Goal: Check status

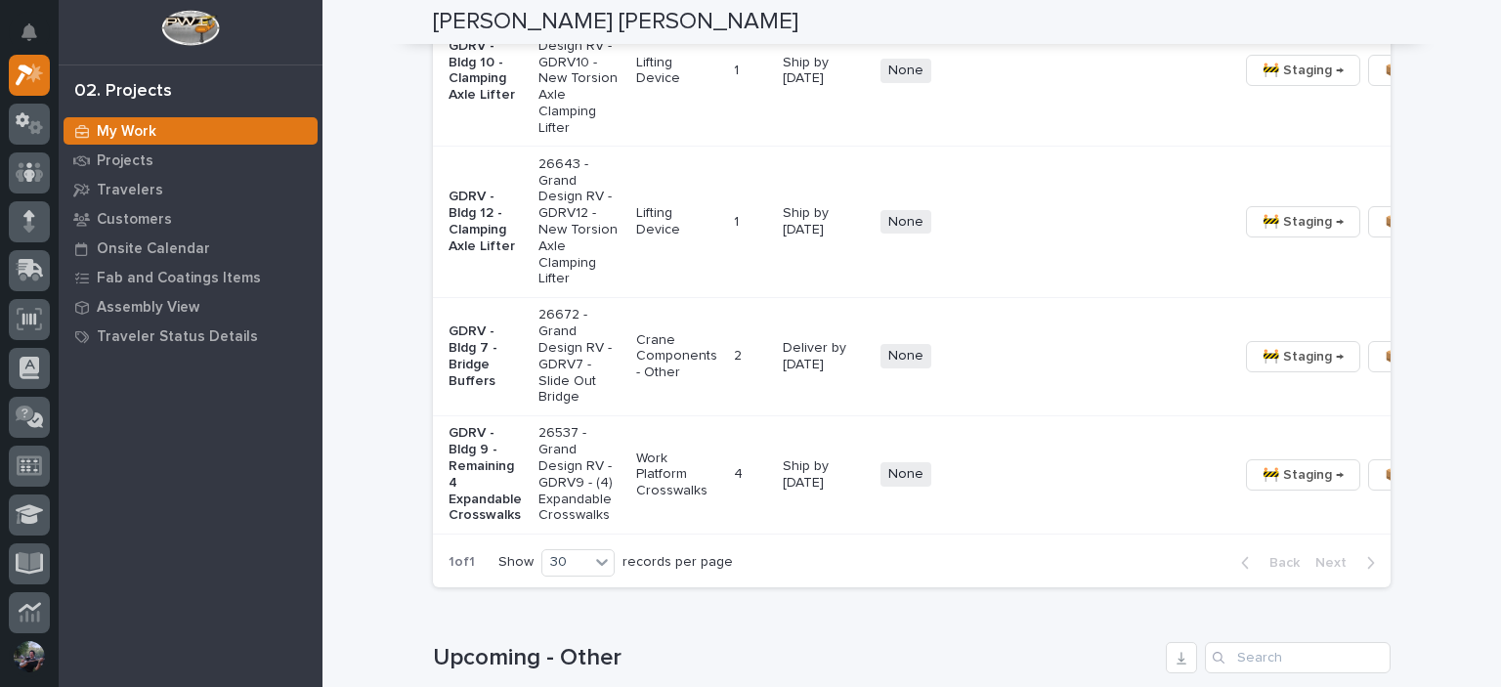
scroll to position [2085, 0]
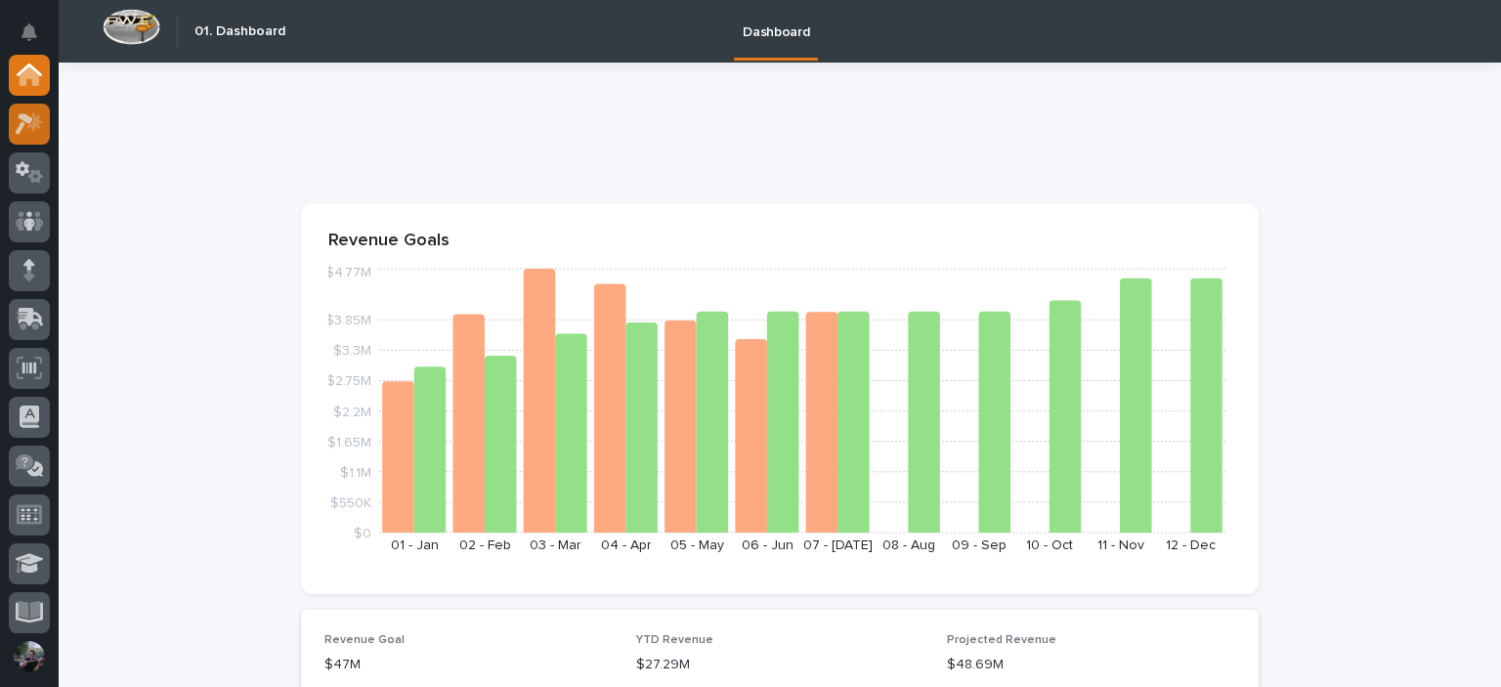
click at [22, 120] on icon at bounding box center [30, 123] width 28 height 22
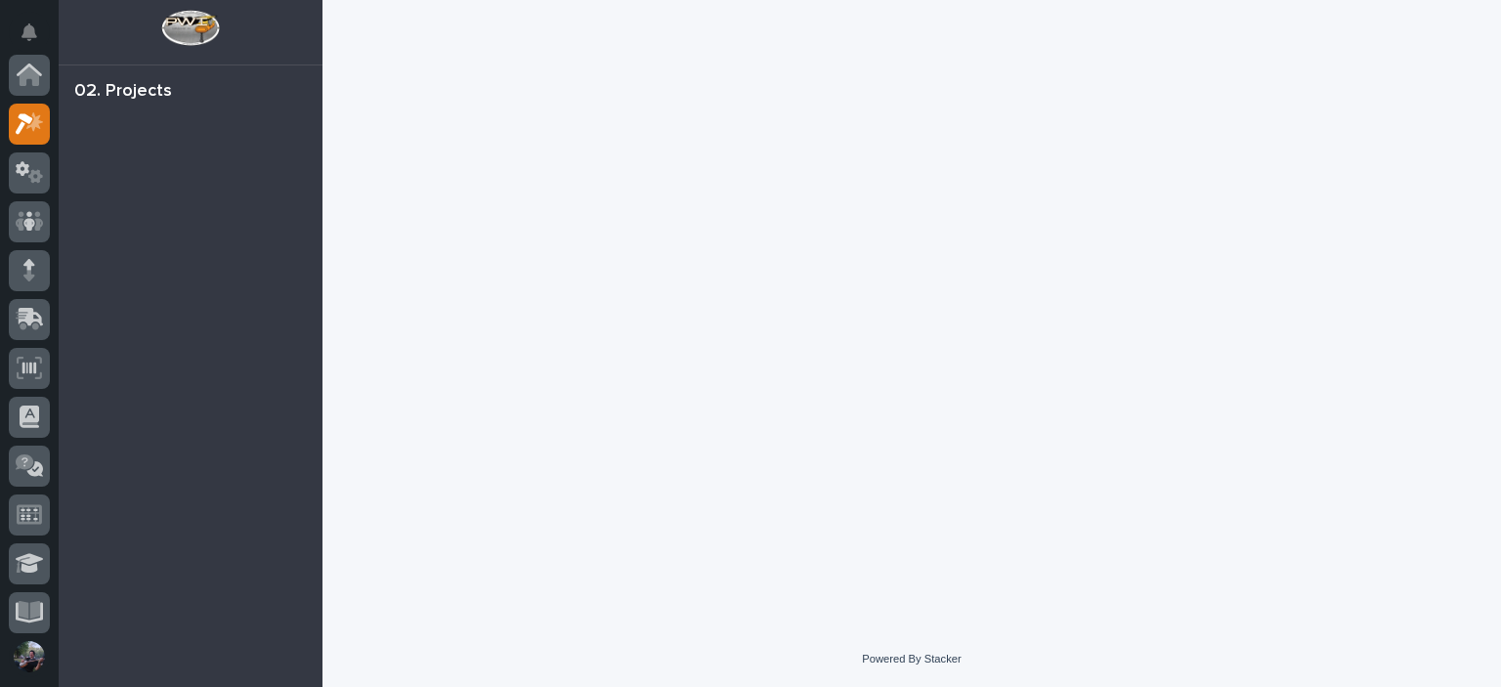
scroll to position [49, 0]
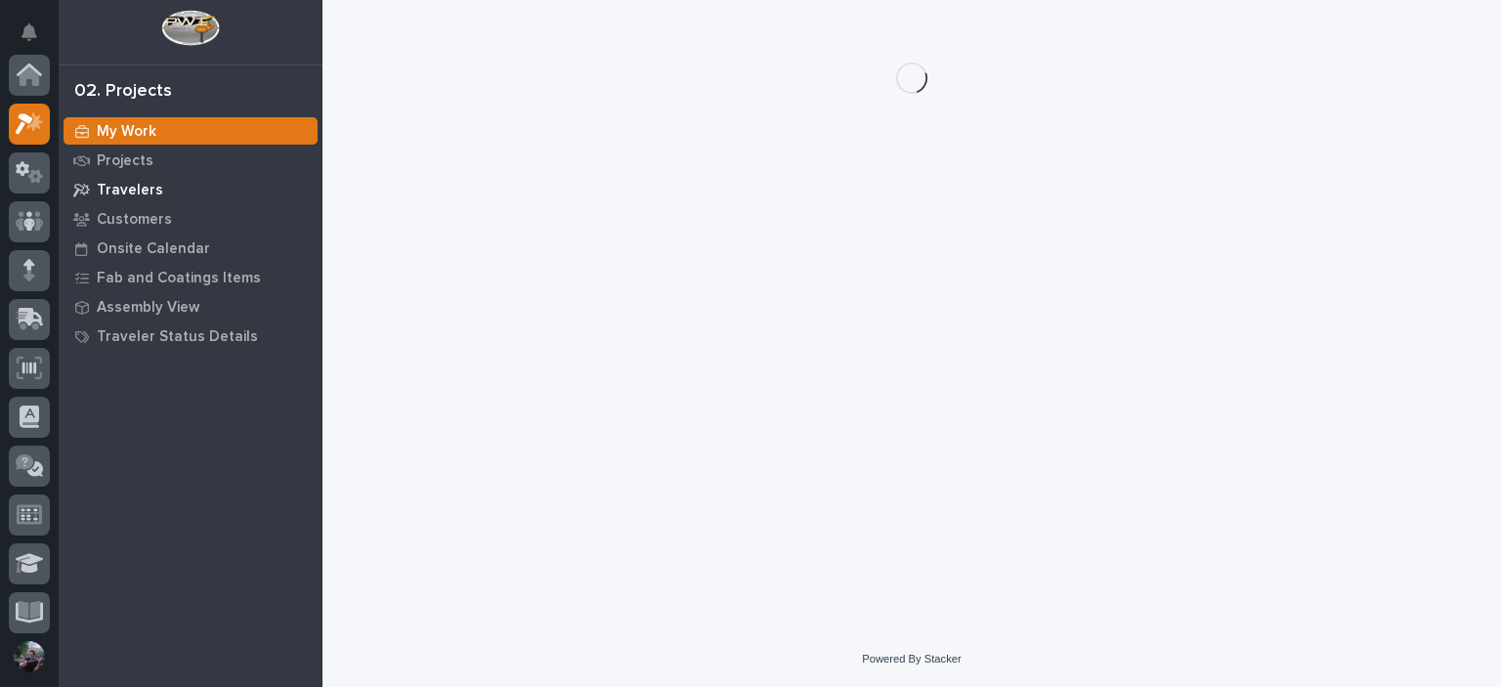
scroll to position [49, 0]
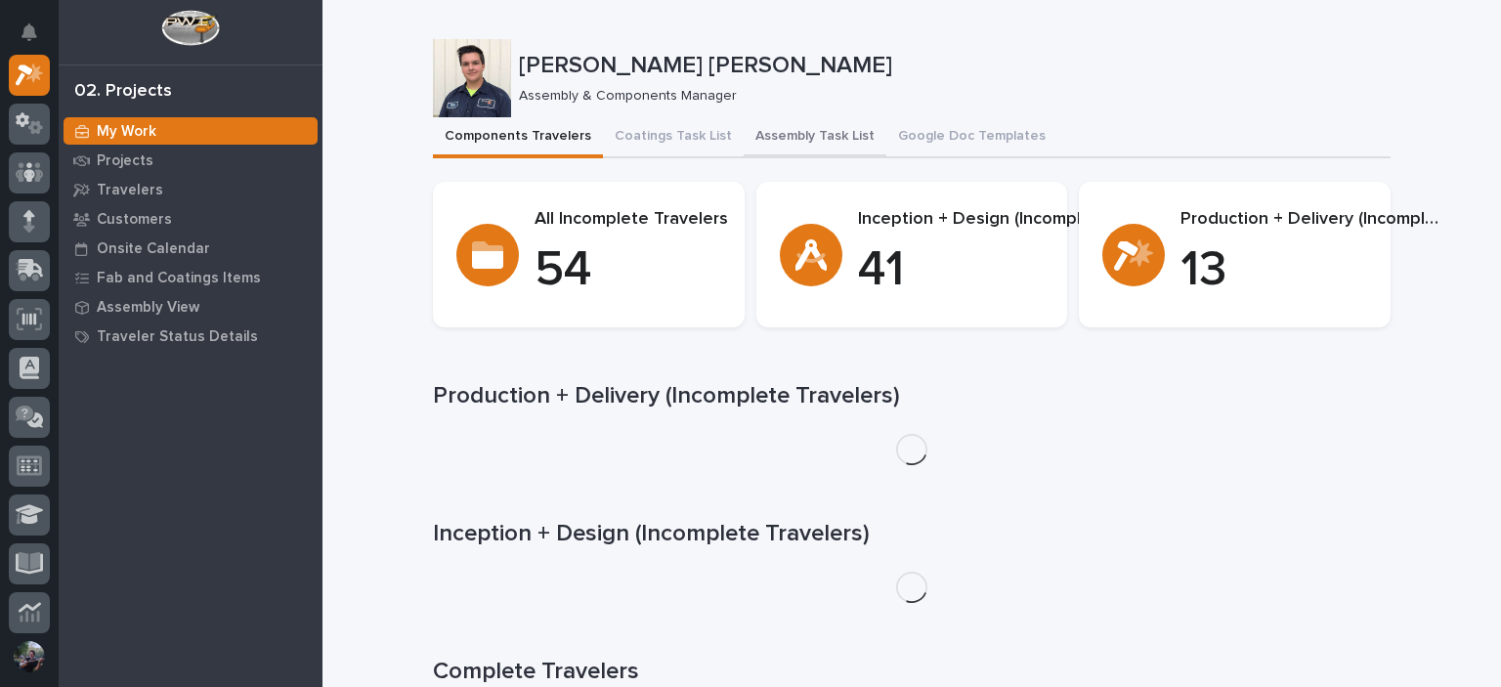
click at [810, 129] on button "Assembly Task List" at bounding box center [815, 137] width 143 height 41
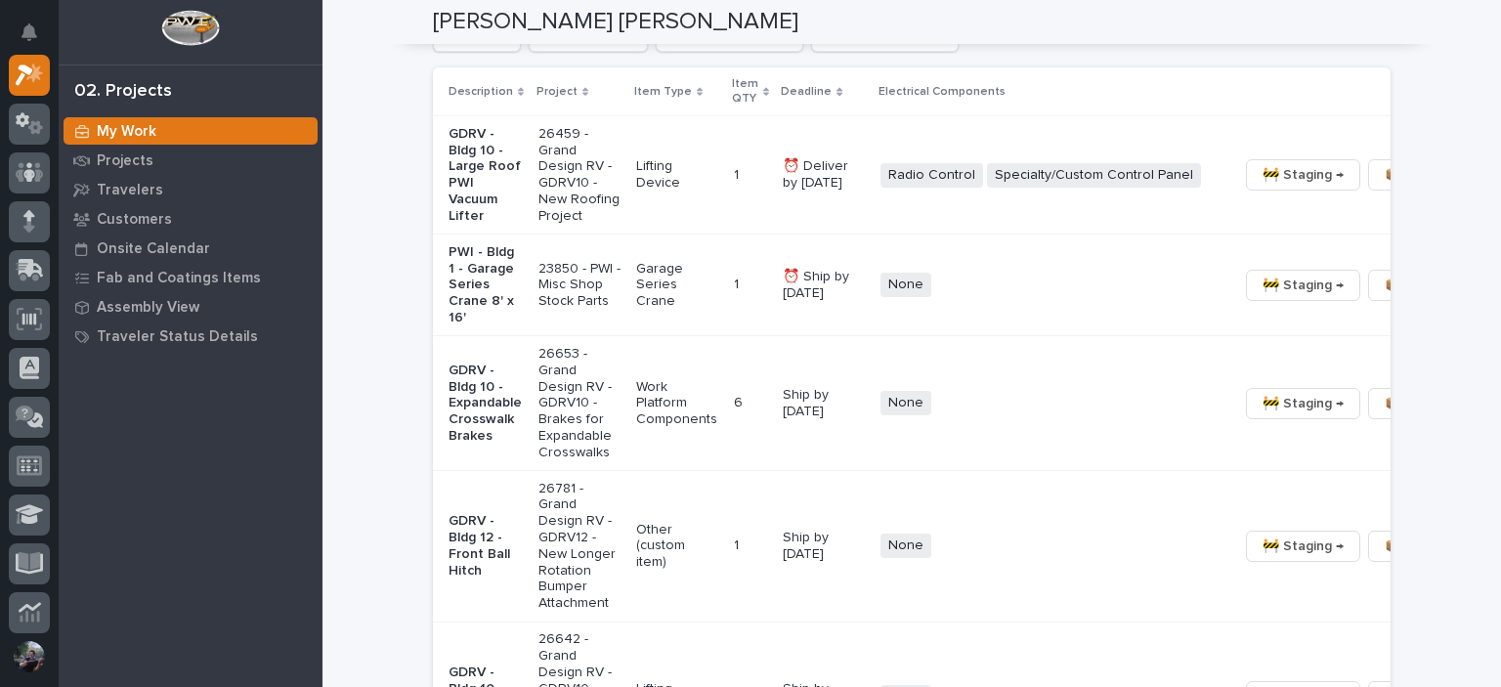
scroll to position [1368, 0]
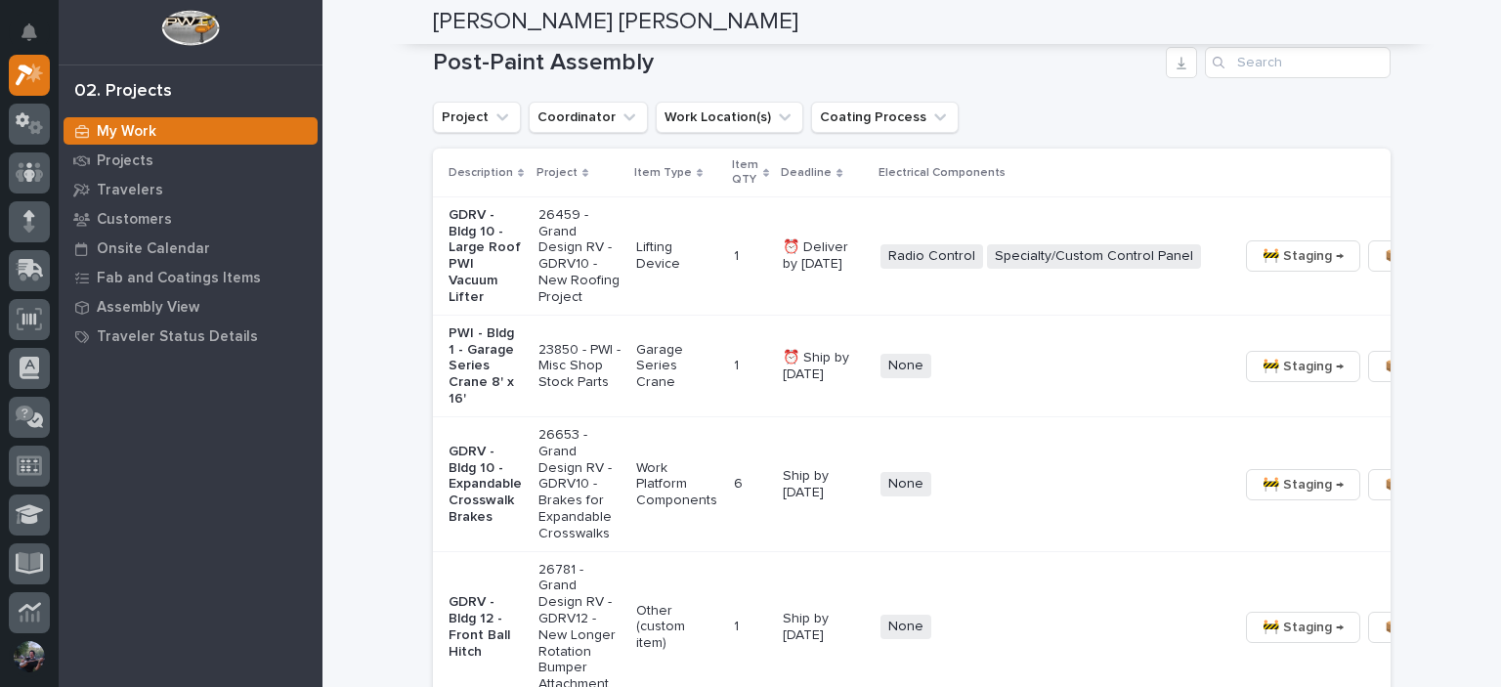
click at [794, 304] on td "⏰ Deliver by [DATE]" at bounding box center [824, 256] width 98 height 118
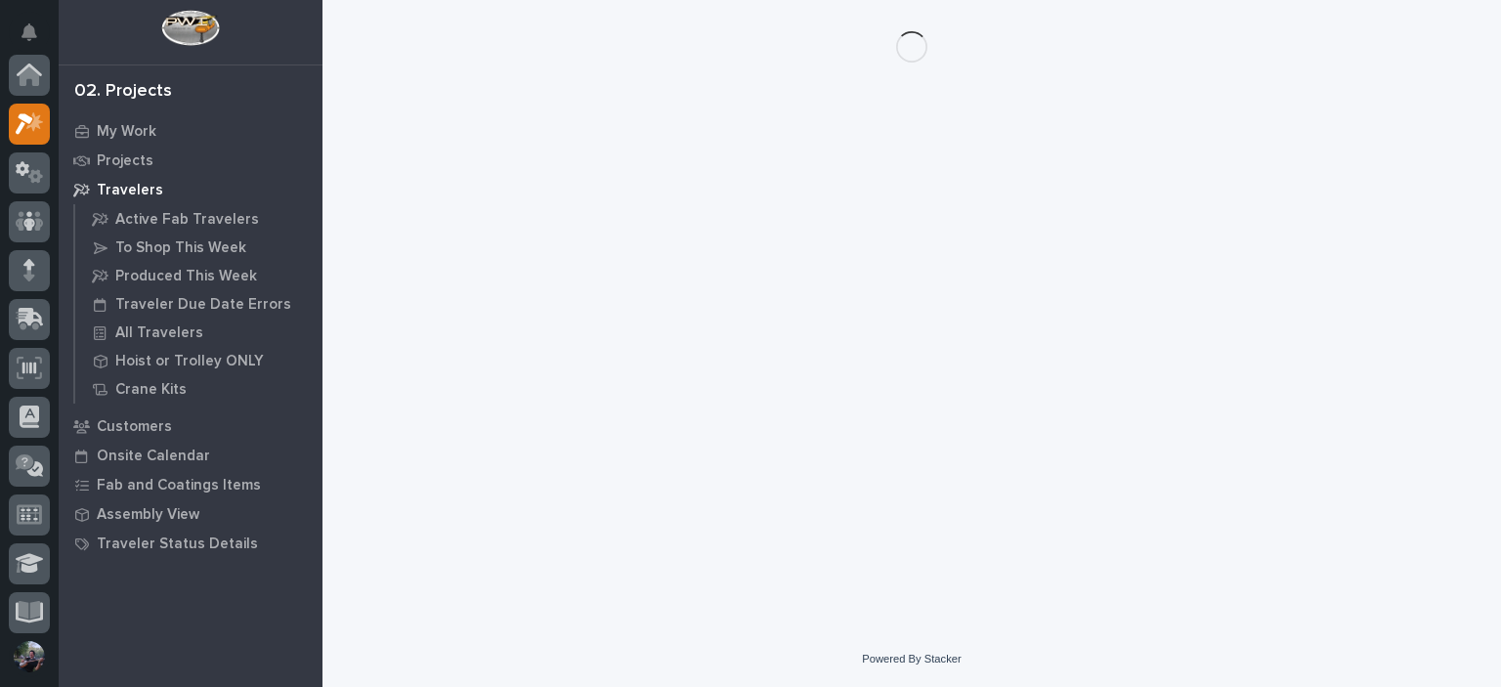
scroll to position [49, 0]
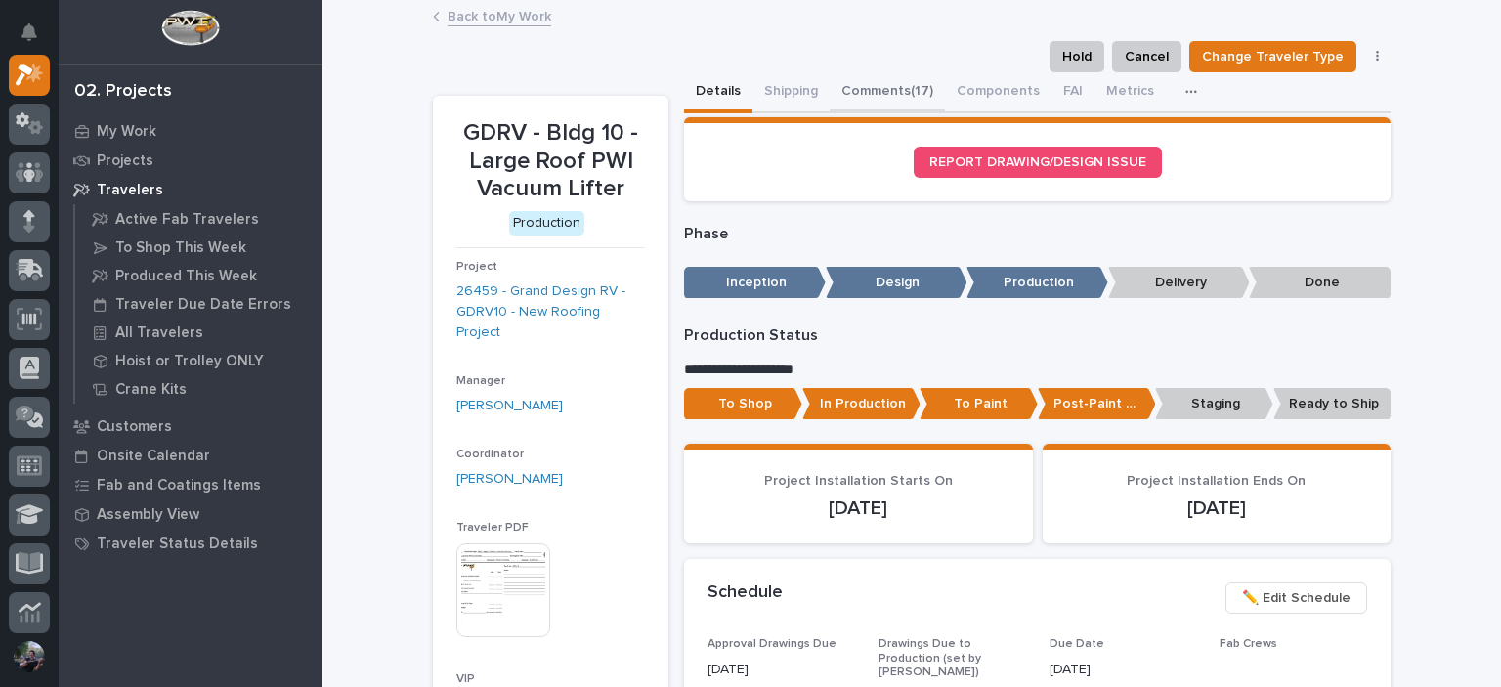
click at [913, 77] on button "Comments (17)" at bounding box center [887, 92] width 115 height 41
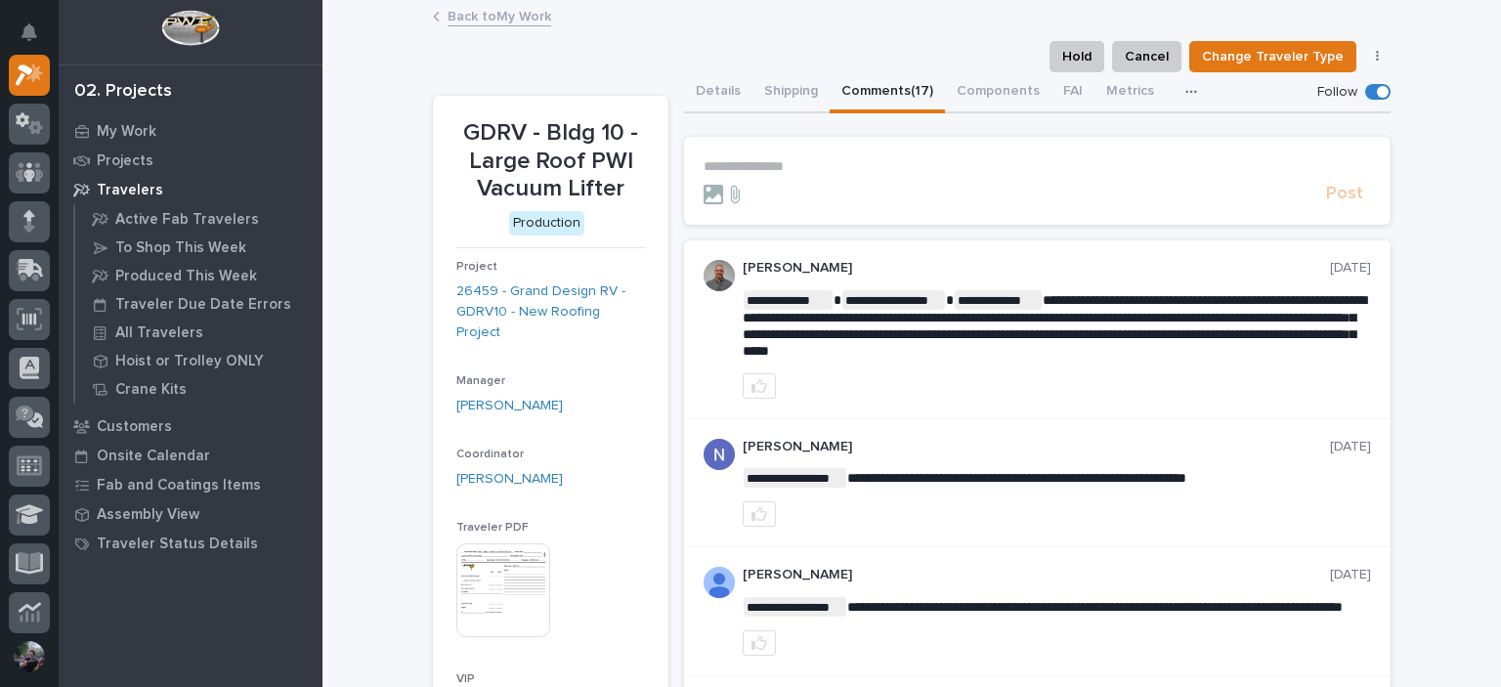
drag, startPoint x: 863, startPoint y: 231, endPoint x: 867, endPoint y: 207, distance: 23.8
